Goal: Information Seeking & Learning: Learn about a topic

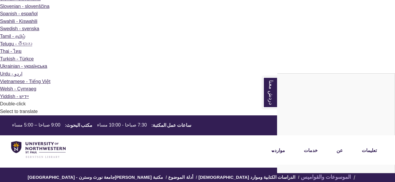
scroll to position [414, 0]
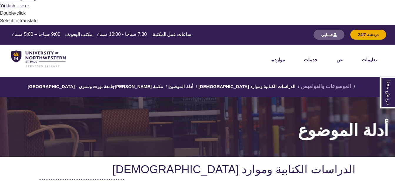
scroll to position [533, 0]
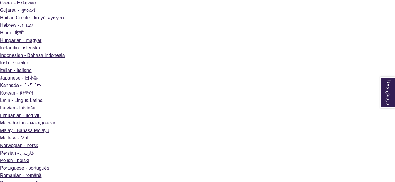
scroll to position [246, 0]
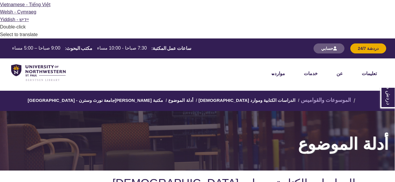
scroll to position [498, 0]
